Goal: Task Accomplishment & Management: Use online tool/utility

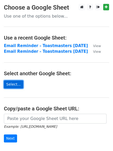
click at [12, 84] on link "Select..." at bounding box center [13, 84] width 19 height 8
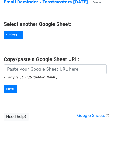
scroll to position [60, 0]
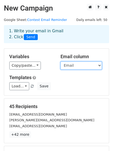
click at [98, 65] on select "First Name Email" at bounding box center [80, 65] width 41 height 8
click at [60, 61] on select "First Name Email" at bounding box center [80, 65] width 41 height 8
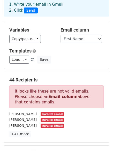
scroll to position [27, 0]
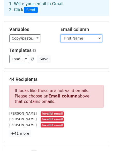
click at [98, 39] on select "First Name Email" at bounding box center [80, 38] width 41 height 8
click at [60, 34] on select "First Name Email" at bounding box center [80, 38] width 41 height 8
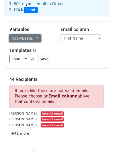
click at [35, 38] on link "Copy/paste..." at bounding box center [24, 38] width 31 height 8
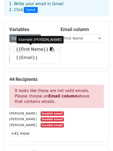
click at [26, 50] on link "{{First Name}}" at bounding box center [35, 49] width 51 height 8
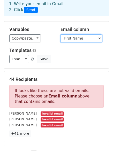
click at [97, 37] on select "First Name Email" at bounding box center [80, 38] width 41 height 8
select select "Email"
click at [60, 34] on select "First Name Email" at bounding box center [80, 38] width 41 height 8
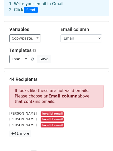
click at [49, 39] on div "Copy/paste... {{First Name}} {{Email}}" at bounding box center [30, 38] width 43 height 8
